Goal: Find contact information: Find contact information

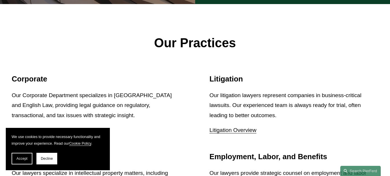
scroll to position [637, 0]
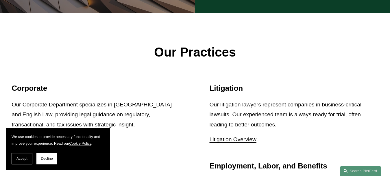
click at [216, 136] on link "Litigation Overview" at bounding box center [233, 139] width 47 height 6
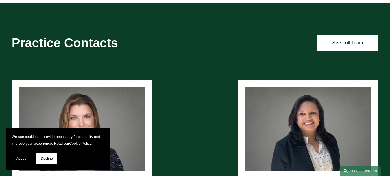
scroll to position [347, 0]
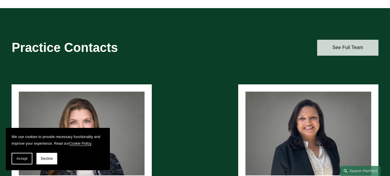
click at [353, 48] on link "See Full Team" at bounding box center [348, 48] width 61 height 16
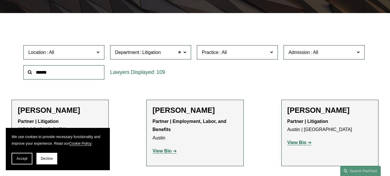
scroll to position [145, 0]
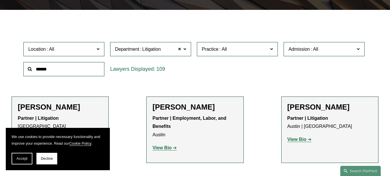
click at [81, 73] on input "text" at bounding box center [63, 69] width 81 height 14
type input "*****"
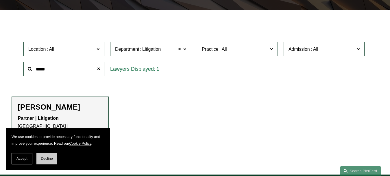
click at [41, 159] on span "Decline" at bounding box center [47, 158] width 12 height 4
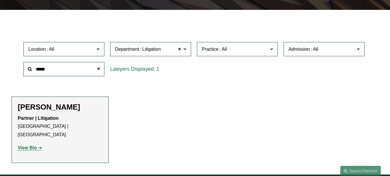
click at [22, 145] on strong "View Bio" at bounding box center [27, 147] width 19 height 5
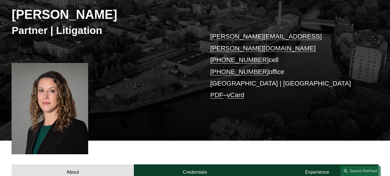
scroll to position [87, 0]
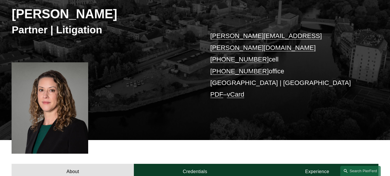
click at [237, 35] on link "maura.burke@pierferd.com" at bounding box center [266, 41] width 112 height 19
